Goal: Task Accomplishment & Management: Use online tool/utility

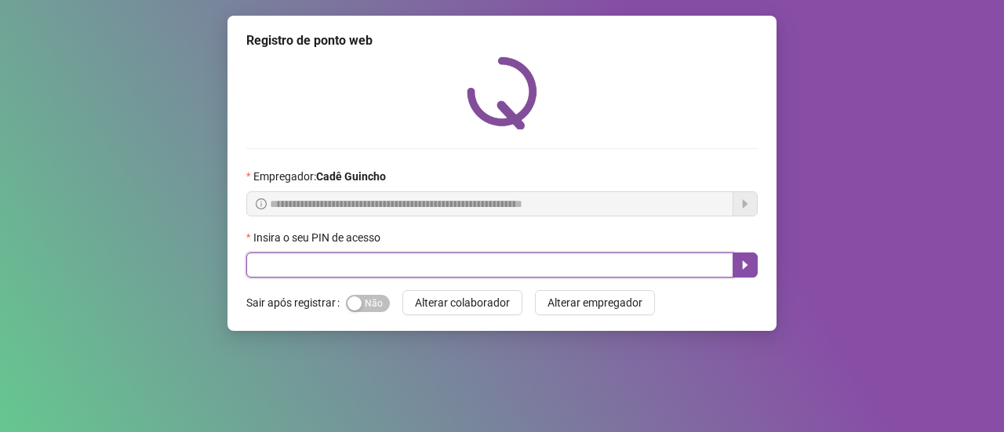
click at [384, 265] on input "text" at bounding box center [489, 265] width 487 height 25
type input "*"
type input "*****"
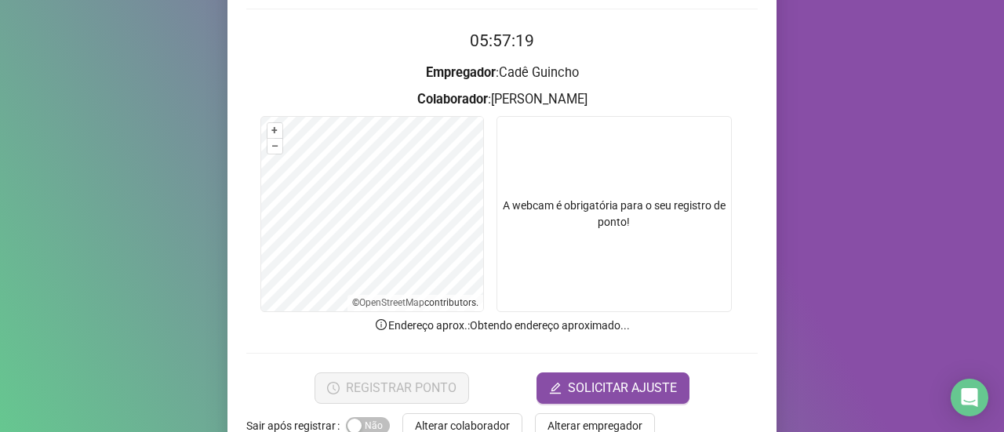
scroll to position [179, 0]
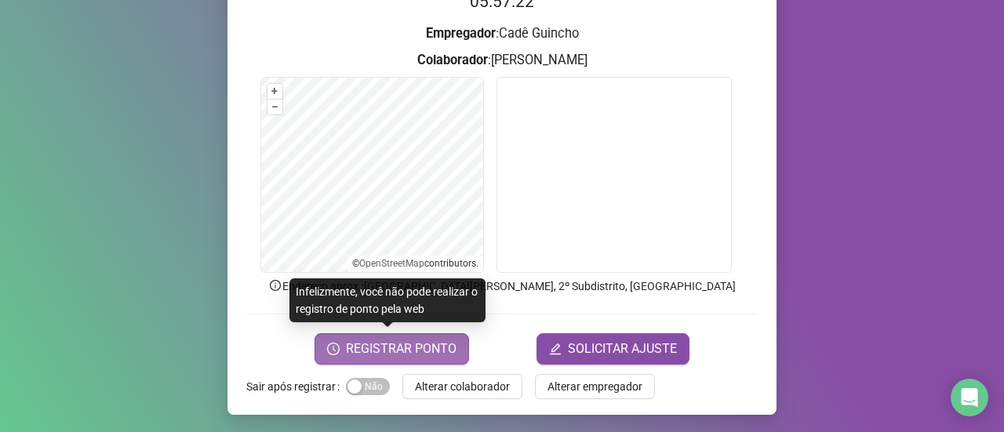
click at [413, 346] on span "REGISTRAR PONTO" at bounding box center [401, 349] width 111 height 19
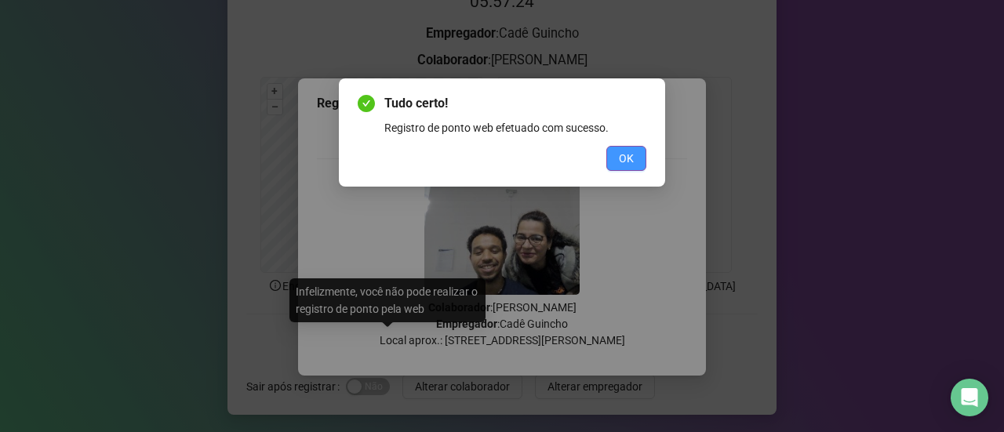
click at [615, 166] on button "OK" at bounding box center [626, 158] width 40 height 25
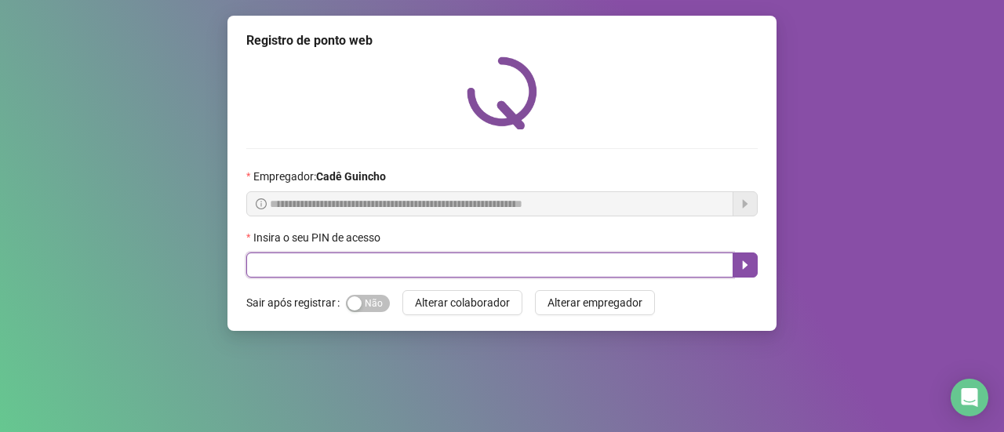
click at [291, 254] on input "text" at bounding box center [489, 265] width 487 height 25
type input "*****"
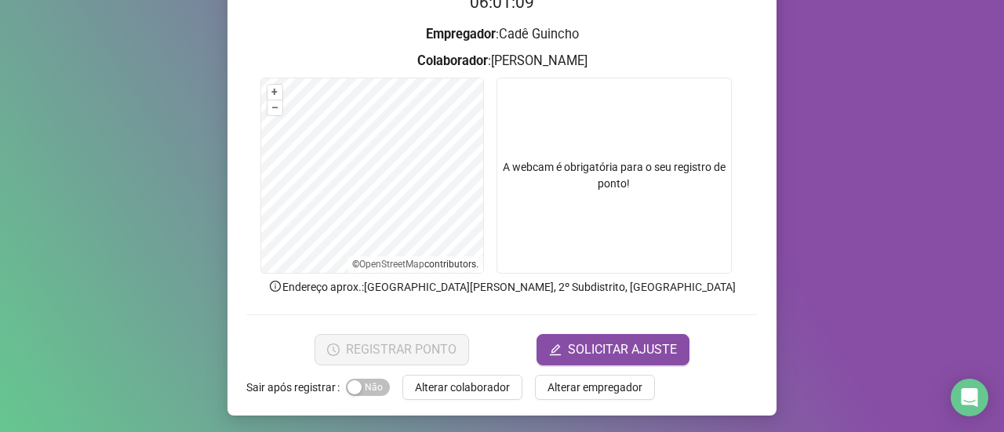
scroll to position [179, 0]
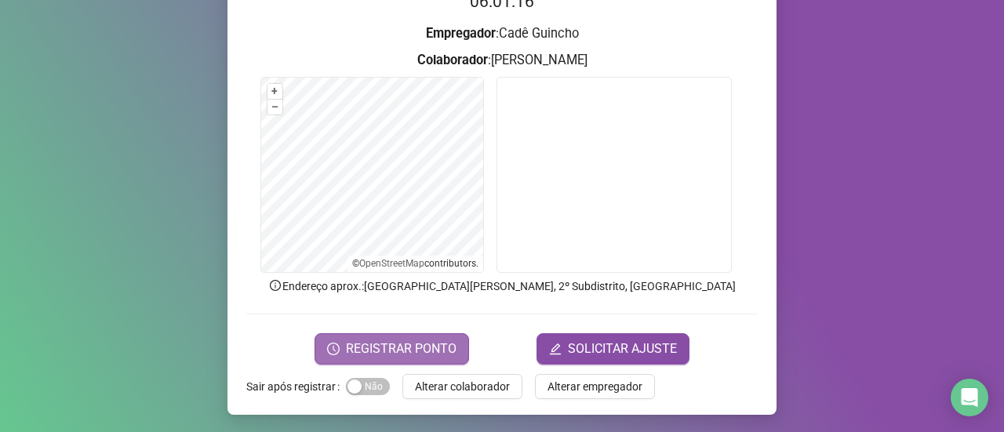
click at [405, 352] on span "REGISTRAR PONTO" at bounding box center [401, 349] width 111 height 19
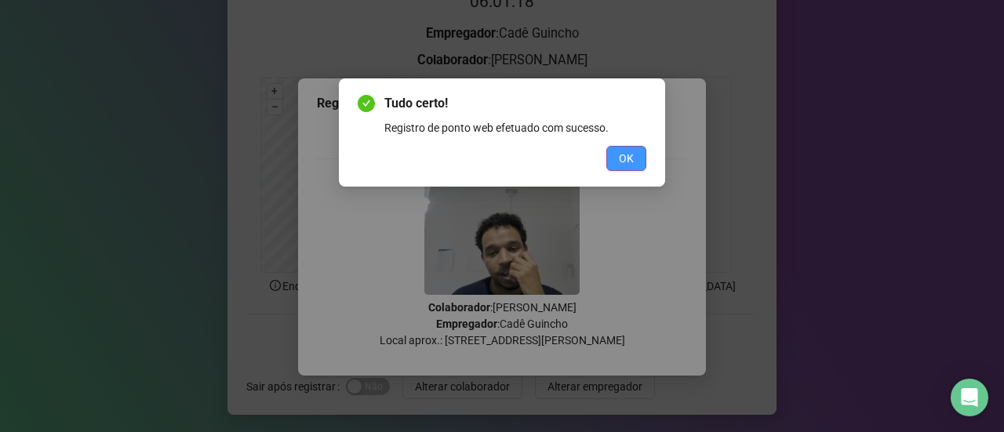
click at [631, 154] on span "OK" at bounding box center [626, 158] width 15 height 17
